Goal: Check status: Check status

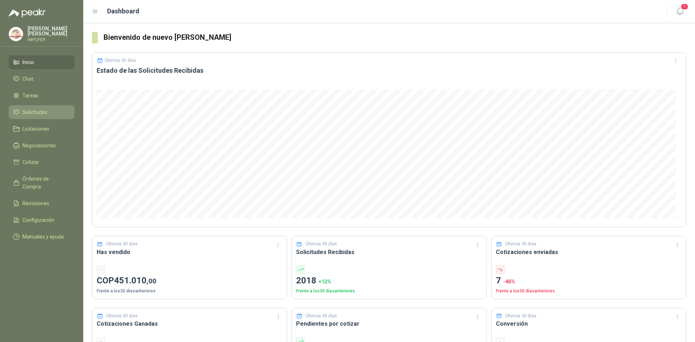
click at [56, 111] on li "Solicitudes" at bounding box center [41, 112] width 57 height 8
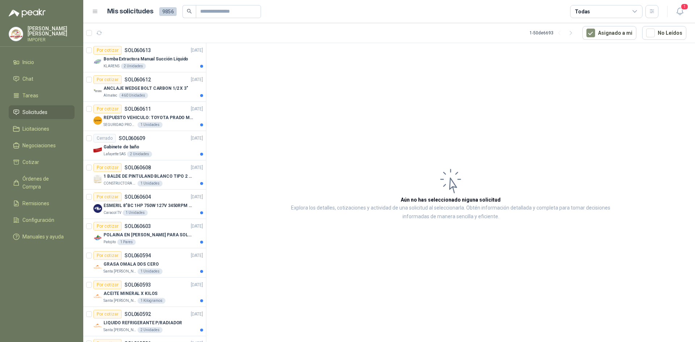
click at [687, 11] on header "Mis solicitudes 9856 Todas 1" at bounding box center [389, 11] width 612 height 23
click at [655, 14] on button "button" at bounding box center [651, 11] width 13 height 13
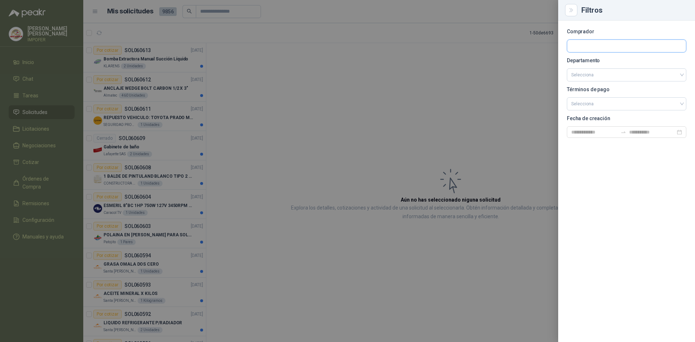
click at [594, 41] on input "text" at bounding box center [626, 46] width 119 height 12
type input "***"
click at [604, 62] on p "Patojito" at bounding box center [616, 61] width 65 height 4
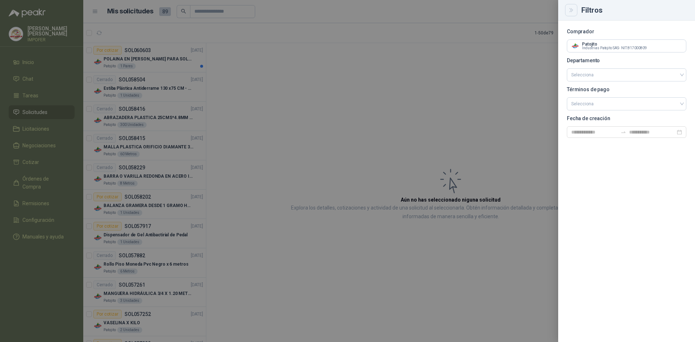
click at [572, 10] on icon "Close" at bounding box center [571, 10] width 6 height 6
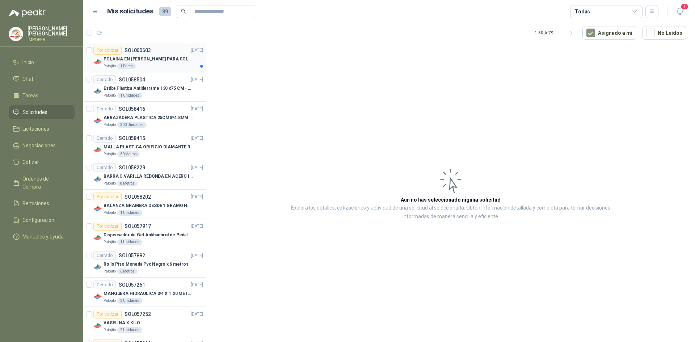
click at [135, 61] on p "POLAINA EN [PERSON_NAME] PARA SOLDADOR / ADJUNTAR FICHA TECNICA" at bounding box center [149, 59] width 90 height 7
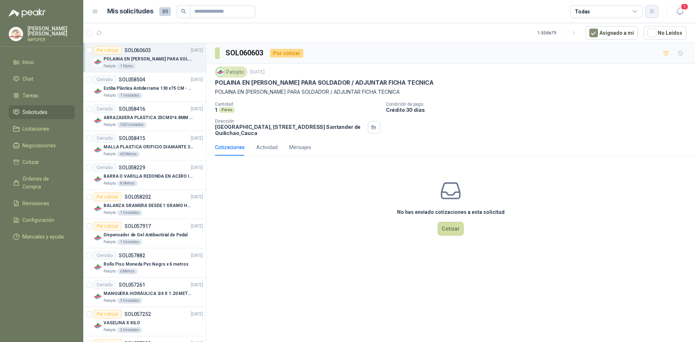
click at [651, 14] on icon "button" at bounding box center [652, 11] width 6 height 6
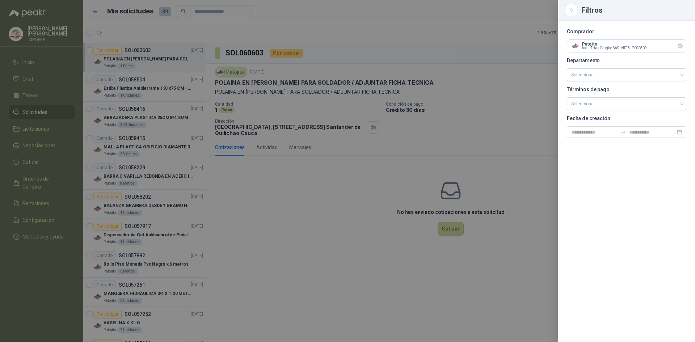
click at [682, 48] on icon "Limpiar" at bounding box center [680, 46] width 6 height 6
click at [601, 48] on input "text" at bounding box center [626, 46] width 119 height 12
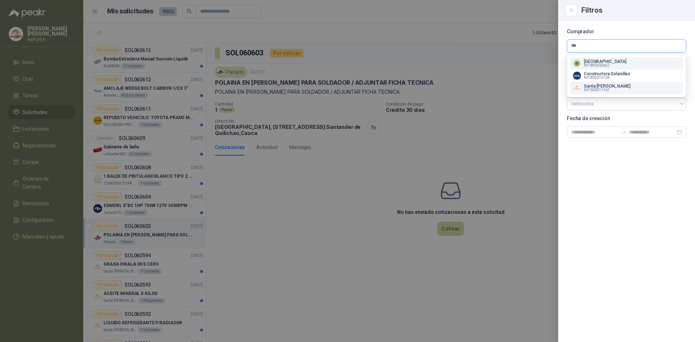
type input "***"
click at [632, 90] on div "Santa [PERSON_NAME] NIT : 900211167" at bounding box center [626, 88] width 107 height 8
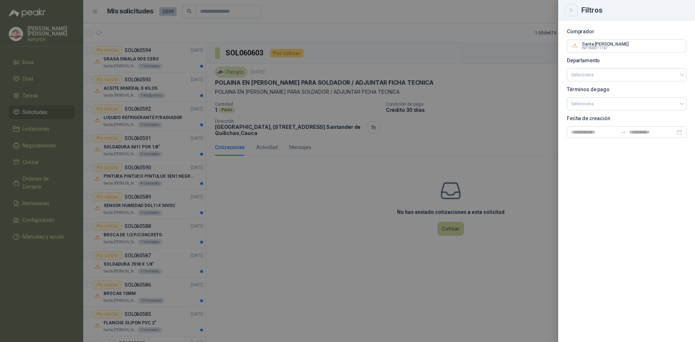
click at [574, 13] on icon "Close" at bounding box center [571, 10] width 6 height 6
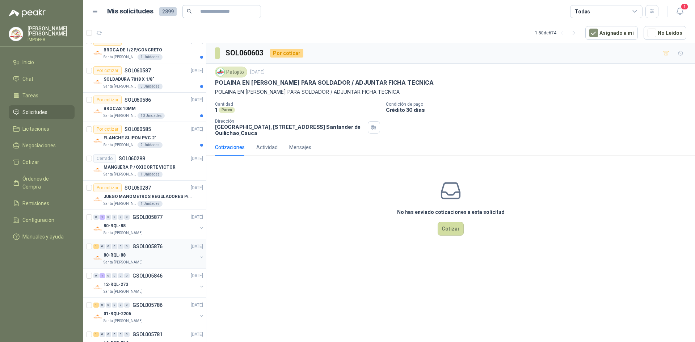
scroll to position [145, 0]
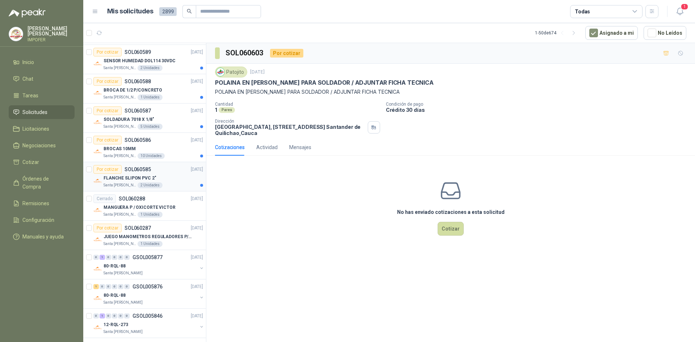
click at [165, 178] on div "FLANCHE SLIPON PVC 2"" at bounding box center [154, 178] width 100 height 9
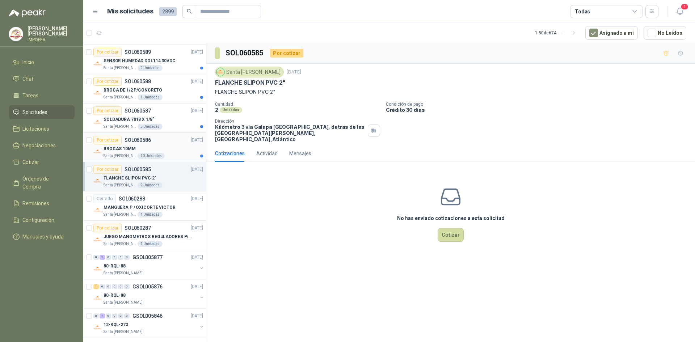
click at [172, 147] on div "BROCAS 10MM" at bounding box center [154, 148] width 100 height 9
click at [171, 120] on div "SOLDADURA 7018 X 1/8"" at bounding box center [154, 119] width 100 height 9
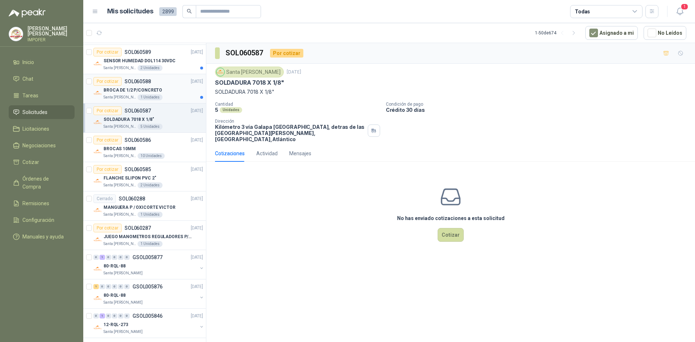
click at [166, 96] on div "Santa [PERSON_NAME] 1 Unidades" at bounding box center [154, 97] width 100 height 6
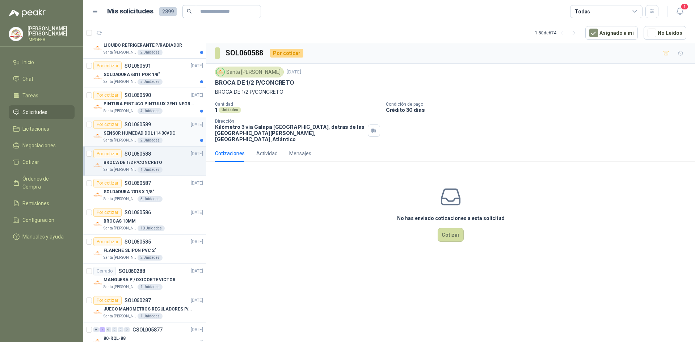
click at [168, 132] on p "SENSOR HUMEDAD DOL114 30VDC" at bounding box center [140, 133] width 72 height 7
click at [168, 111] on div "Santa [PERSON_NAME] 4 Unidades" at bounding box center [154, 111] width 100 height 6
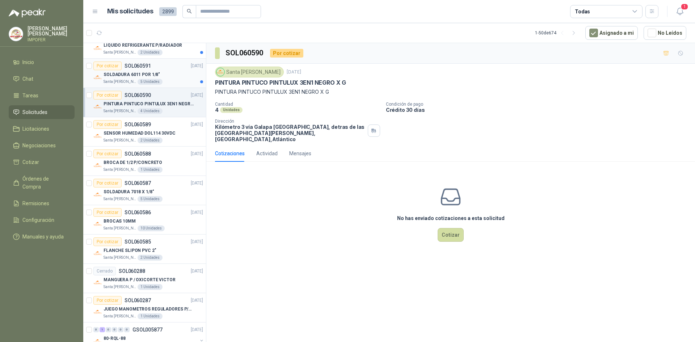
click at [167, 72] on div "SOLDADURA 6011 POR 1/8"" at bounding box center [154, 74] width 100 height 9
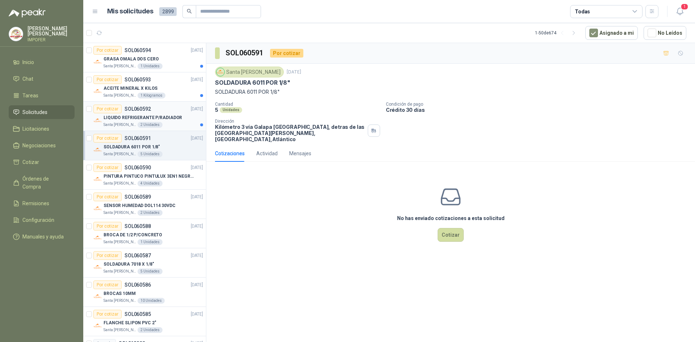
click at [166, 114] on p "LIQUIDO REFRIGERANTE P/RADIADOR" at bounding box center [143, 117] width 79 height 7
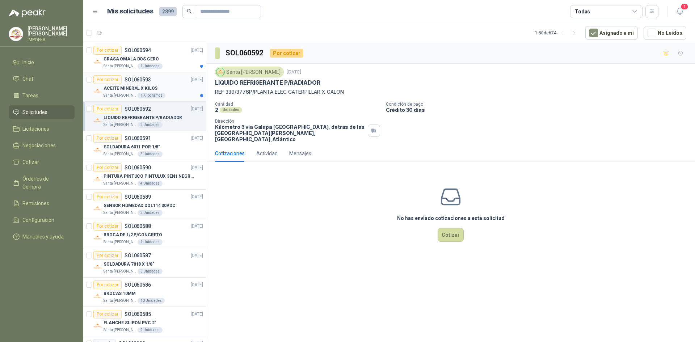
click at [170, 90] on div "ACEITE MINERAL X KILOS" at bounding box center [154, 88] width 100 height 9
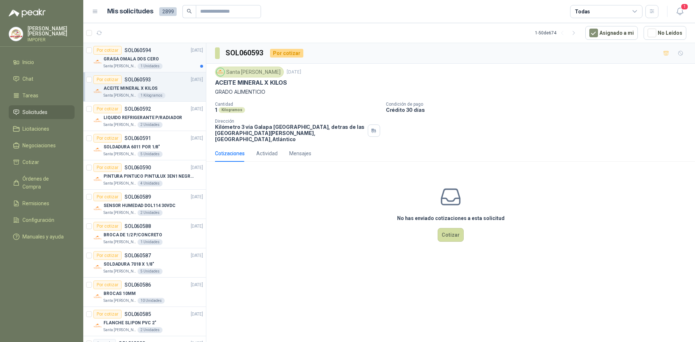
click at [169, 63] on div "Santa [PERSON_NAME] 1 Unidades" at bounding box center [154, 66] width 100 height 6
click at [677, 10] on icon "button" at bounding box center [680, 11] width 9 height 9
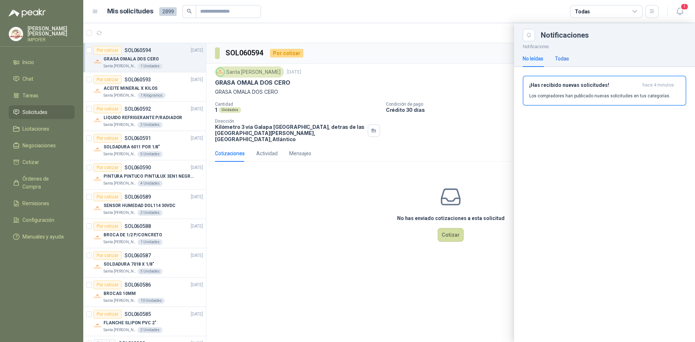
click at [557, 59] on div "Todas" at bounding box center [562, 59] width 14 height 8
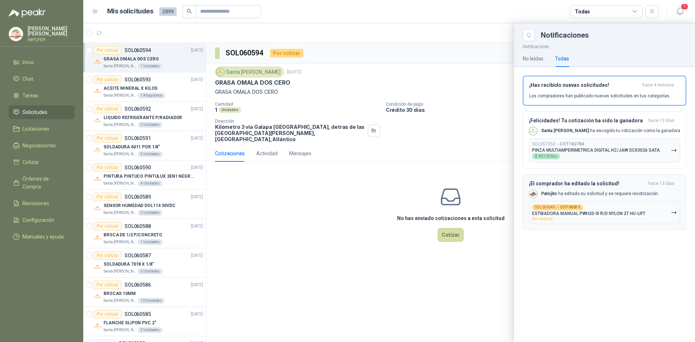
click at [613, 203] on button "SOL056349 → COT180819 ESTIBADORA MANUAL PWH20-III R/D NYLON 2T HU-LIFT Por reco…" at bounding box center [604, 212] width 151 height 23
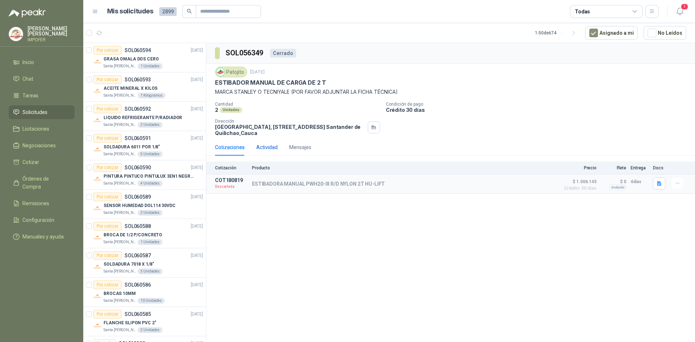
click at [258, 148] on div "Actividad" at bounding box center [266, 147] width 21 height 8
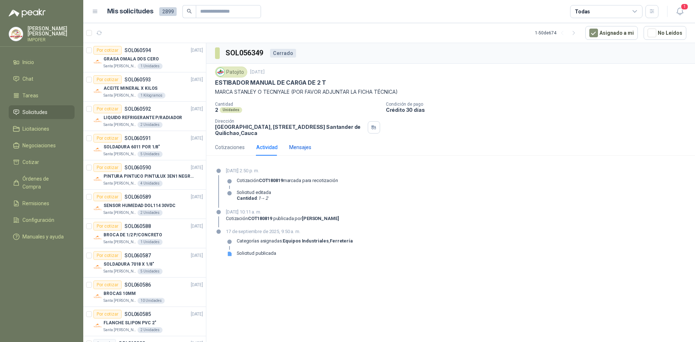
click at [298, 150] on div "Mensajes" at bounding box center [300, 147] width 22 height 8
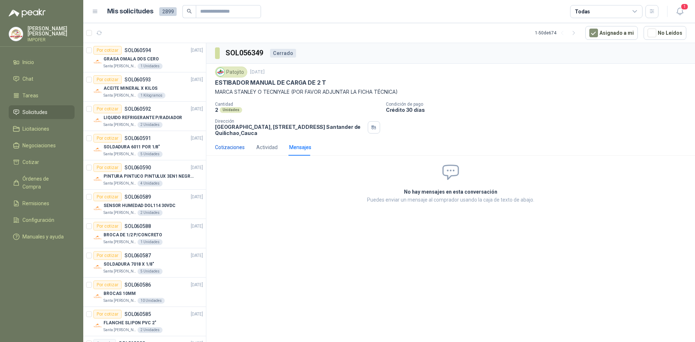
click at [231, 145] on div "Cotizaciones" at bounding box center [230, 147] width 30 height 8
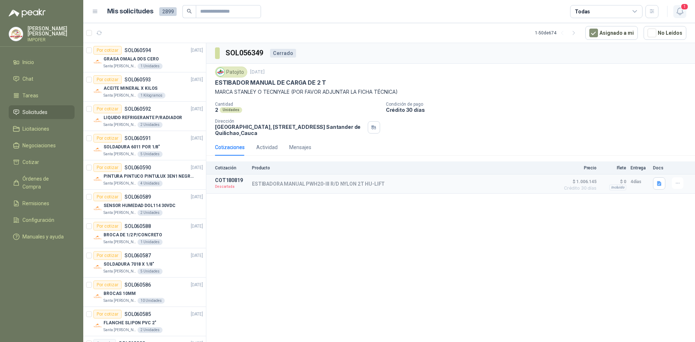
click at [683, 6] on span "1" at bounding box center [685, 6] width 8 height 7
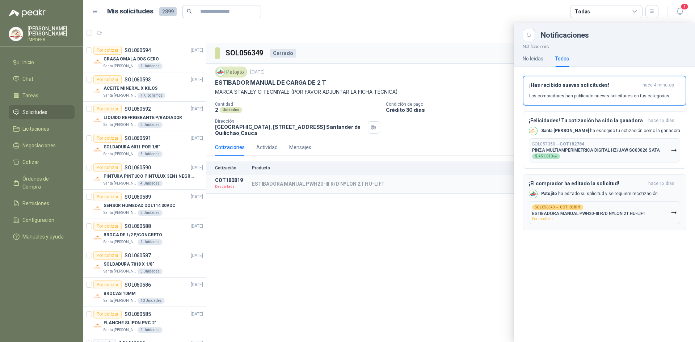
click at [668, 213] on button "SOL056349 → COT180819 ESTIBADORA MANUAL PWH20-III R/D NYLON 2T HU-LIFT Por reco…" at bounding box center [604, 212] width 151 height 23
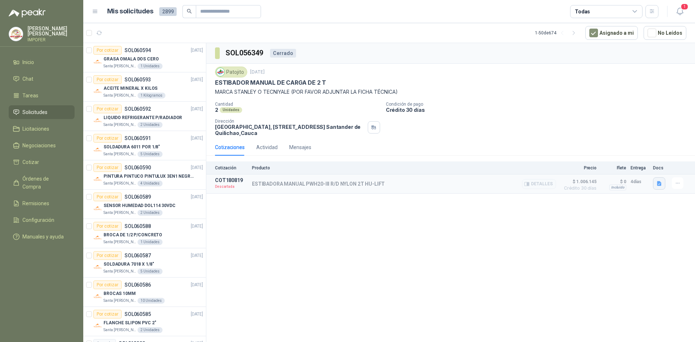
click at [662, 185] on icon "button" at bounding box center [659, 184] width 6 height 6
click at [680, 183] on icon "button" at bounding box center [678, 183] width 6 height 6
click at [224, 187] on p "Descartada" at bounding box center [231, 186] width 33 height 7
